Goal: Task Accomplishment & Management: Use online tool/utility

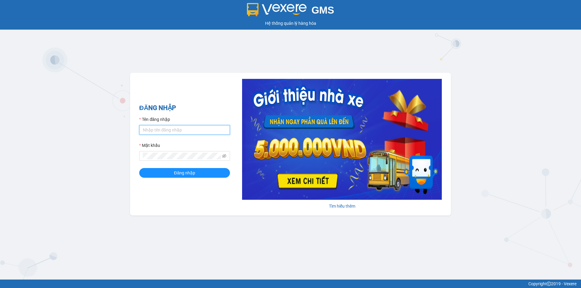
click at [170, 129] on input "Tên đăng nhập" at bounding box center [184, 130] width 91 height 10
type input "thanhvien.namhailimo"
click at [139, 168] on button "Đăng nhập" at bounding box center [184, 173] width 91 height 10
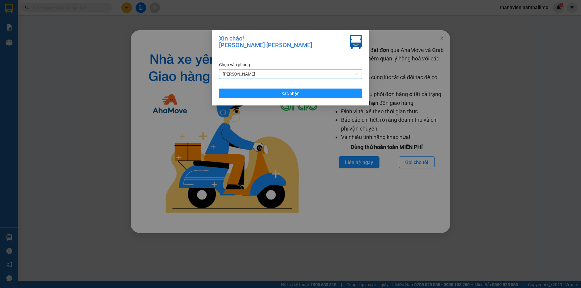
click at [233, 74] on span "[PERSON_NAME]" at bounding box center [291, 74] width 136 height 9
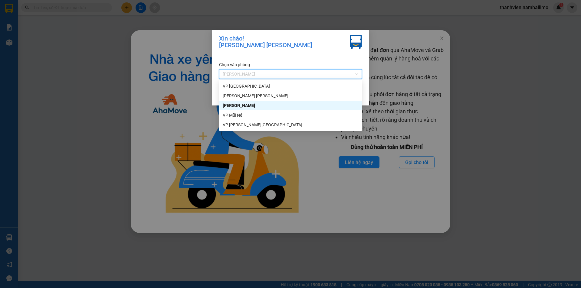
click at [253, 107] on div "[PERSON_NAME]" at bounding box center [291, 105] width 136 height 7
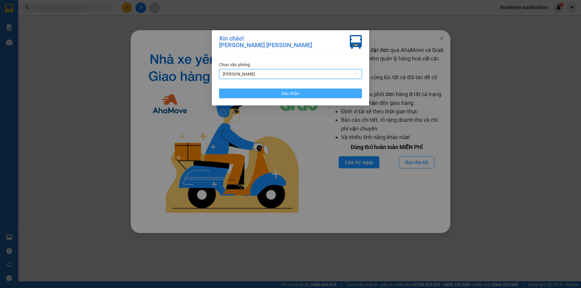
click at [285, 95] on span "Xác nhận" at bounding box center [290, 93] width 18 height 7
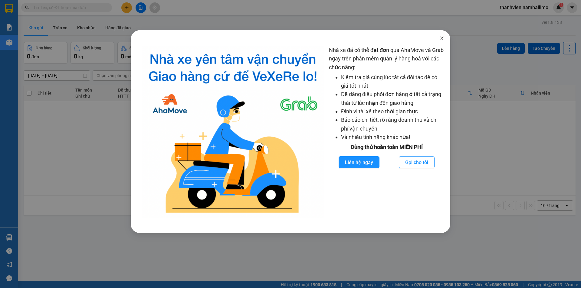
click at [443, 38] on icon "close" at bounding box center [441, 38] width 5 height 5
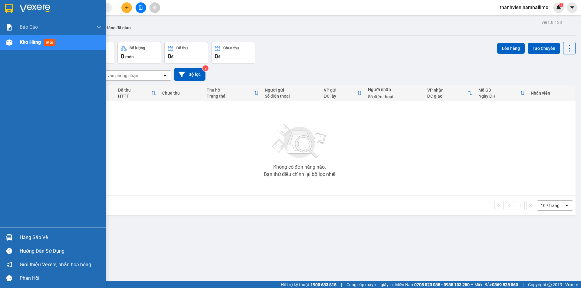
click at [36, 40] on span "Kho hàng" at bounding box center [30, 42] width 21 height 6
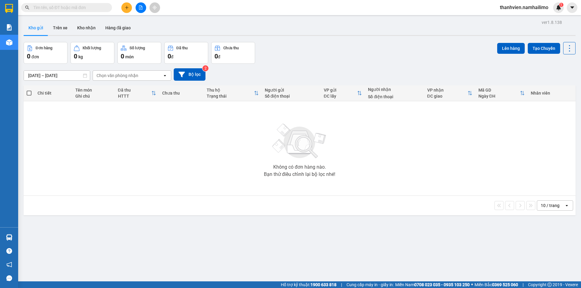
click at [75, 38] on div "ver 1.8.138 Kho gửi Trên xe [PERSON_NAME] Hàng đã [PERSON_NAME] hàng 0 đơn [PER…" at bounding box center [299, 162] width 557 height 288
click at [78, 25] on button "Kho nhận" at bounding box center [86, 28] width 28 height 15
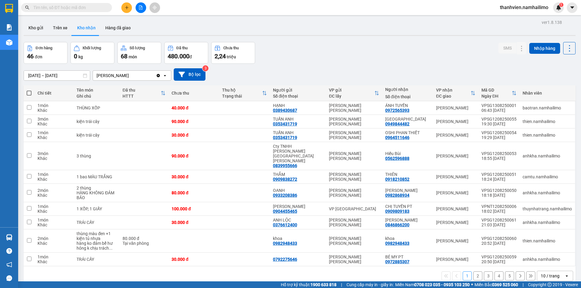
click at [476, 272] on button "2" at bounding box center [477, 276] width 9 height 9
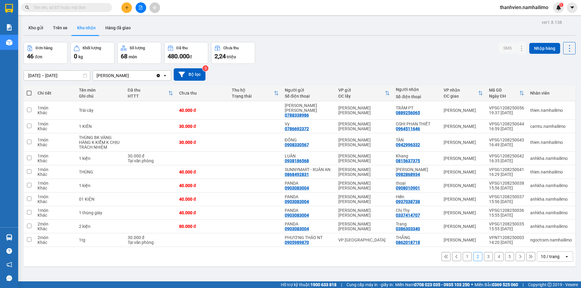
click at [506, 259] on button "5" at bounding box center [509, 256] width 9 height 9
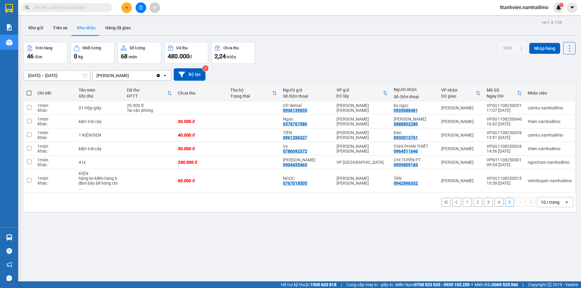
click at [505, 198] on button "5" at bounding box center [509, 202] width 9 height 9
click at [494, 199] on button "4" at bounding box center [498, 202] width 9 height 9
